Goal: Navigation & Orientation: Find specific page/section

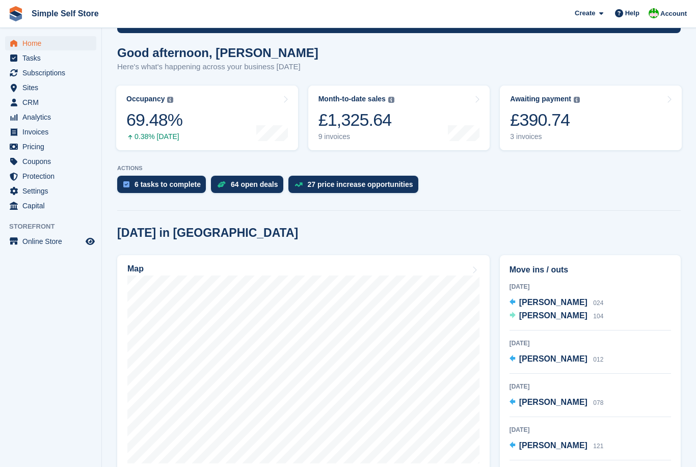
scroll to position [66, 0]
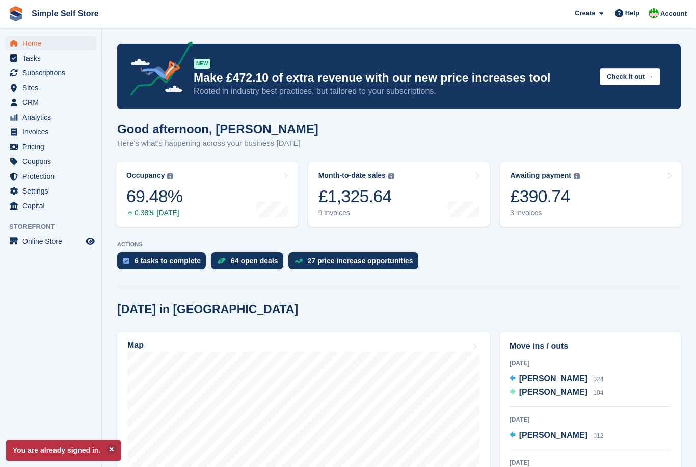
scroll to position [33, 0]
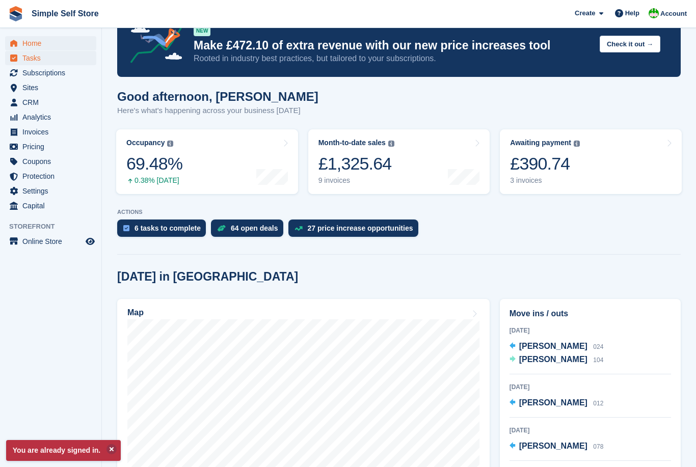
click at [32, 59] on span "Tasks" at bounding box center [52, 58] width 61 height 14
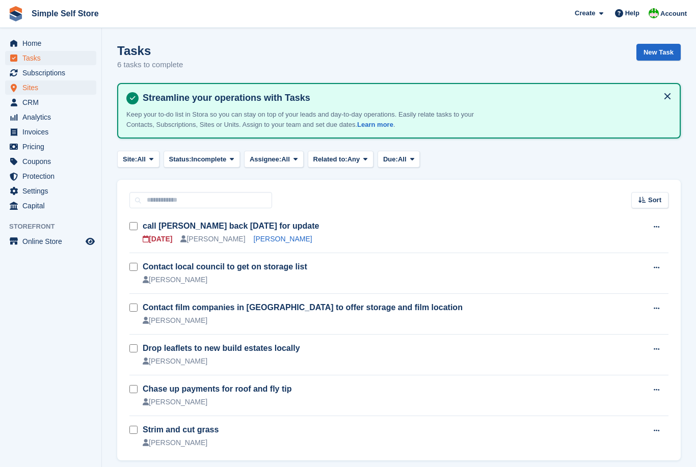
click at [43, 81] on span "Sites" at bounding box center [52, 88] width 61 height 14
